Goal: Task Accomplishment & Management: Use online tool/utility

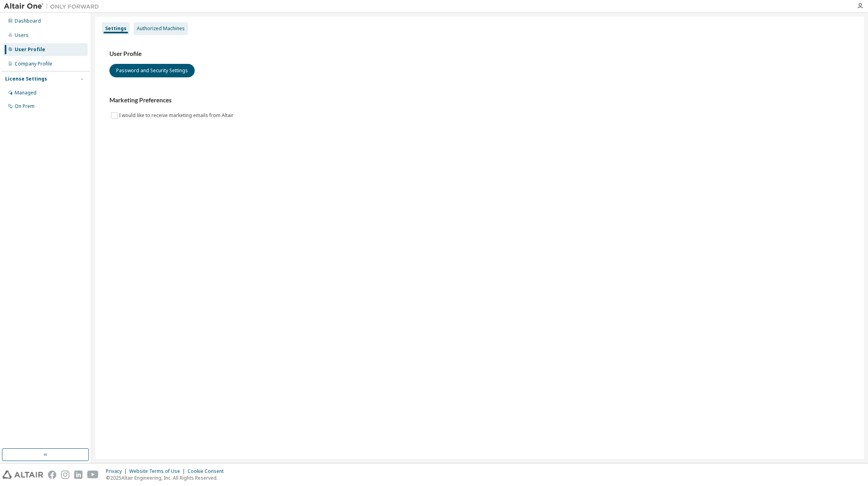
click at [165, 26] on div "Authorized Machines" at bounding box center [161, 28] width 48 height 6
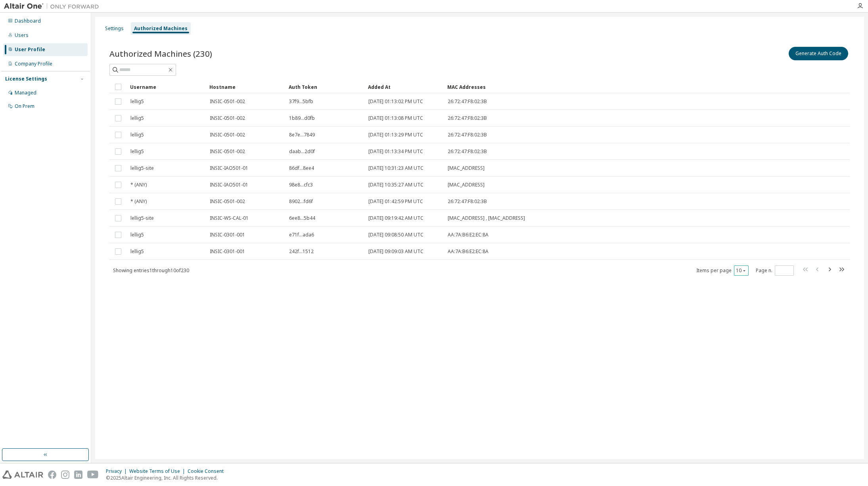
click at [745, 270] on icon "button" at bounding box center [744, 270] width 5 height 5
click at [744, 318] on div "100" at bounding box center [765, 319] width 63 height 10
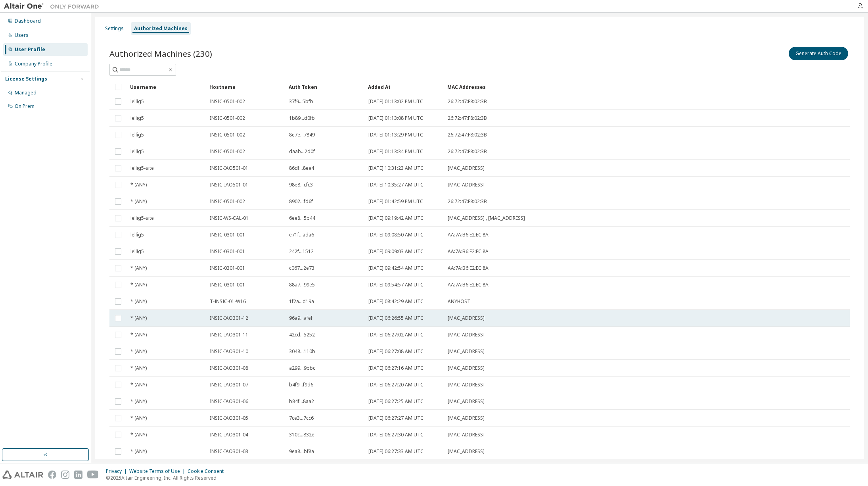
click at [759, 318] on div "[MAC_ADDRESS]" at bounding box center [605, 318] width 314 height 6
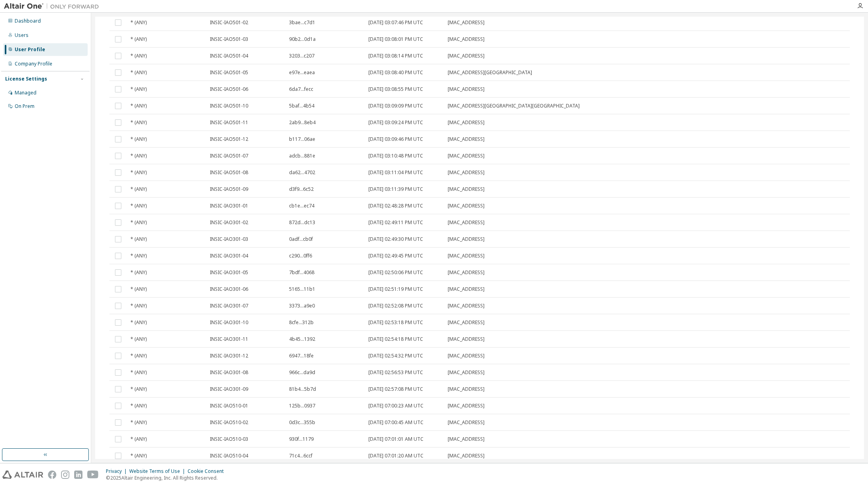
scroll to position [1285, 0]
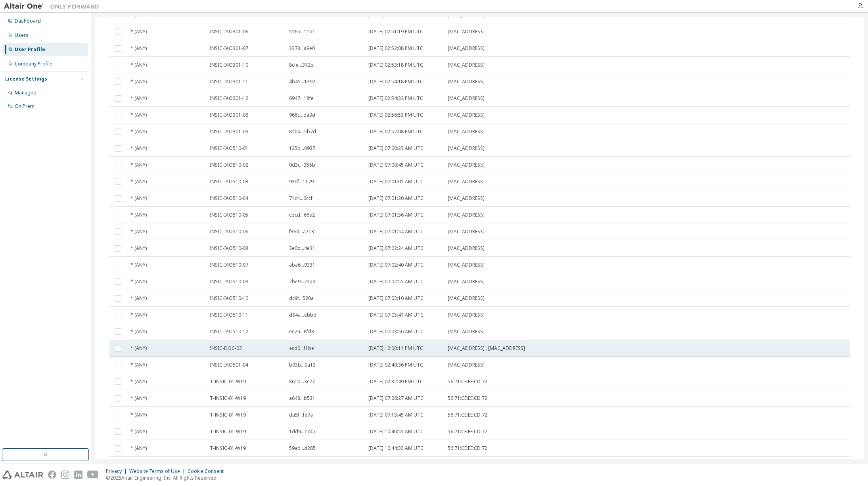
click at [227, 348] on span "INSIC-DOC-03" at bounding box center [226, 348] width 32 height 6
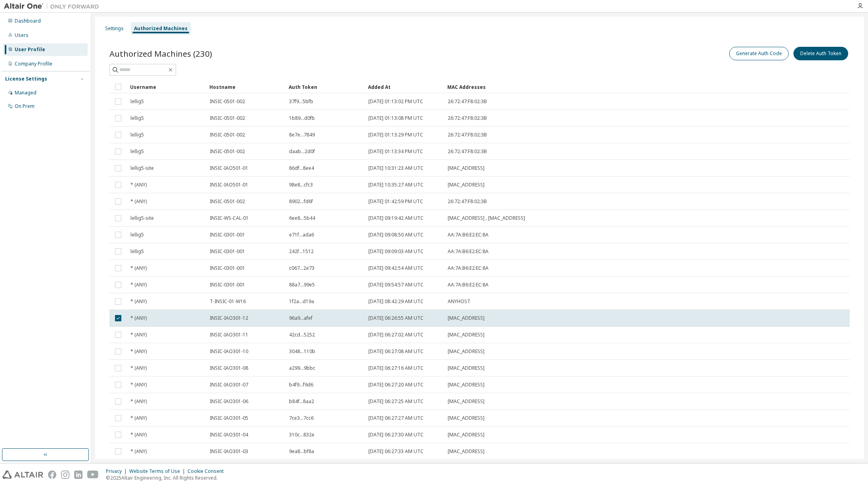
click at [756, 53] on button "Generate Auth Code" at bounding box center [758, 53] width 59 height 13
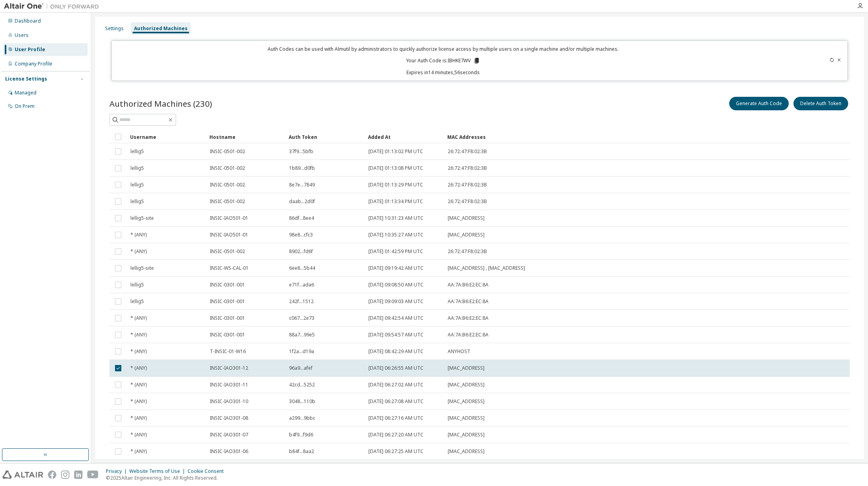
click at [162, 25] on div "Authorized Machines" at bounding box center [161, 28] width 54 height 6
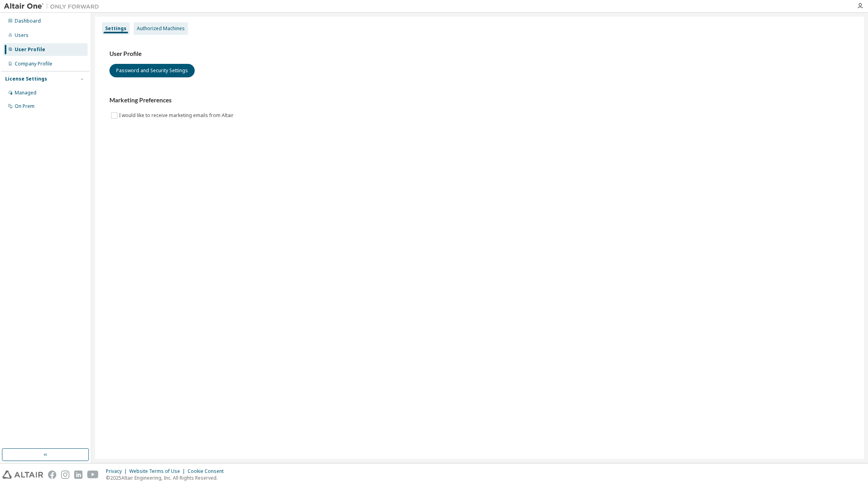
click at [154, 29] on div "Authorized Machines" at bounding box center [161, 28] width 48 height 6
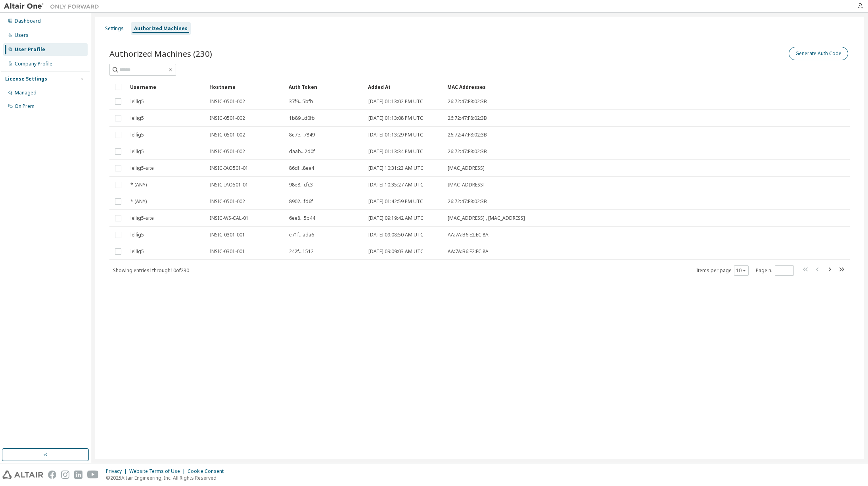
click at [817, 54] on button "Generate Auth Code" at bounding box center [817, 53] width 59 height 13
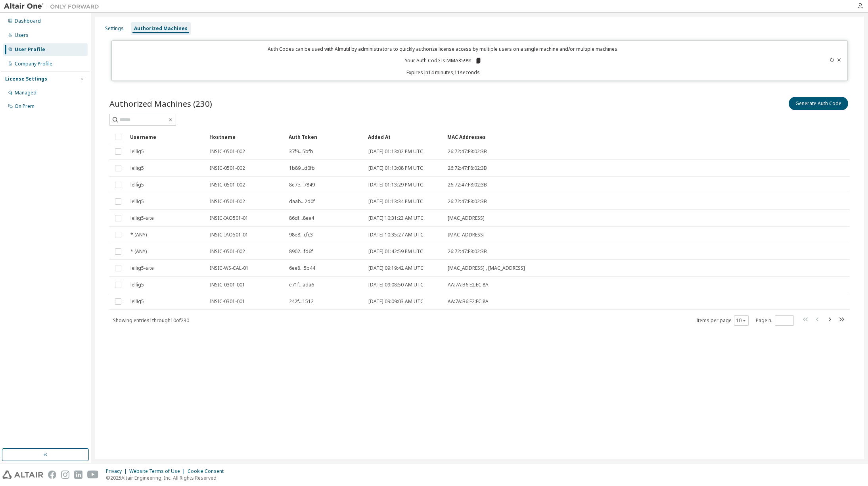
click at [478, 60] on icon at bounding box center [478, 61] width 4 height 6
